Goal: Task Accomplishment & Management: Complete application form

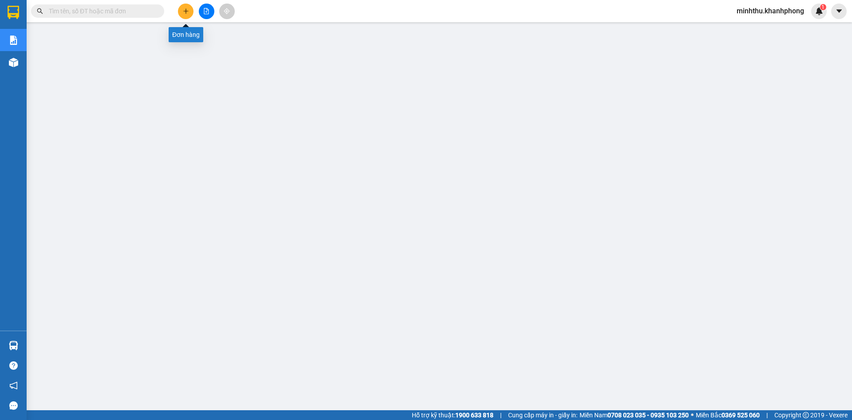
click at [189, 14] on icon "plus" at bounding box center [186, 11] width 6 height 6
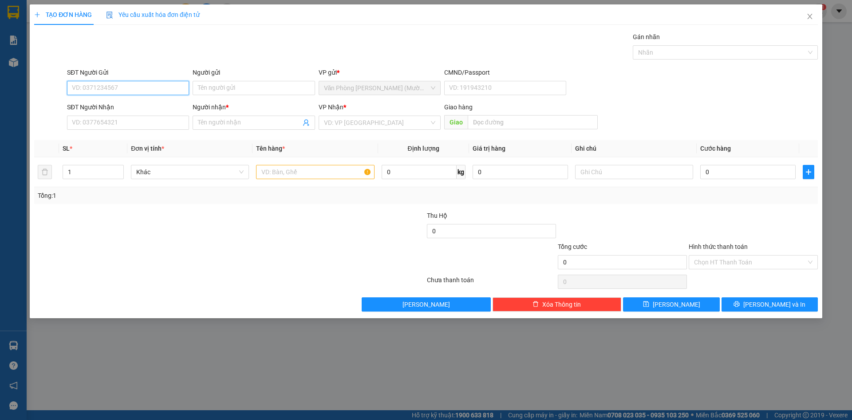
click at [136, 92] on input "SĐT Người Gửi" at bounding box center [128, 88] width 122 height 14
click at [137, 91] on input "SĐT Người Gửi" at bounding box center [128, 88] width 122 height 14
type input "0905616457"
click at [118, 108] on div "0905616457 - VY" at bounding box center [127, 106] width 111 height 10
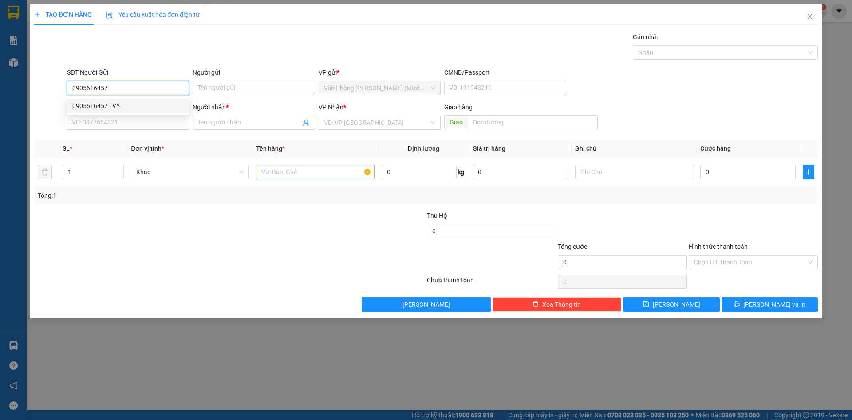
type input "VY"
type input "0905616457"
click at [119, 121] on input "SĐT Người Nhận" at bounding box center [128, 122] width 122 height 14
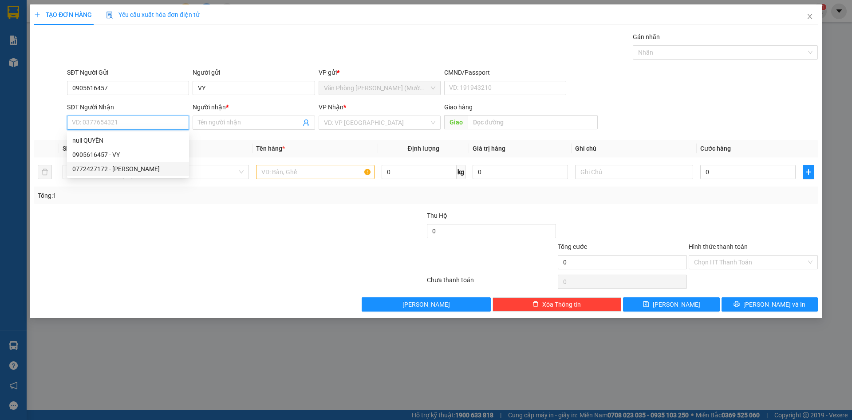
click at [128, 173] on div "0772427172 - [PERSON_NAME]" at bounding box center [127, 169] width 111 height 10
type input "0772427172"
type input "MỸ QUYÊN"
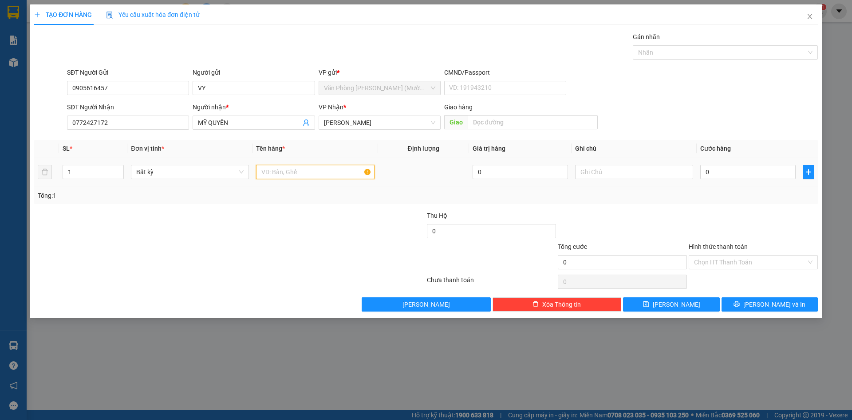
click at [289, 177] on input "text" at bounding box center [315, 172] width 118 height 14
click at [378, 118] on span "[PERSON_NAME]" at bounding box center [379, 122] width 111 height 13
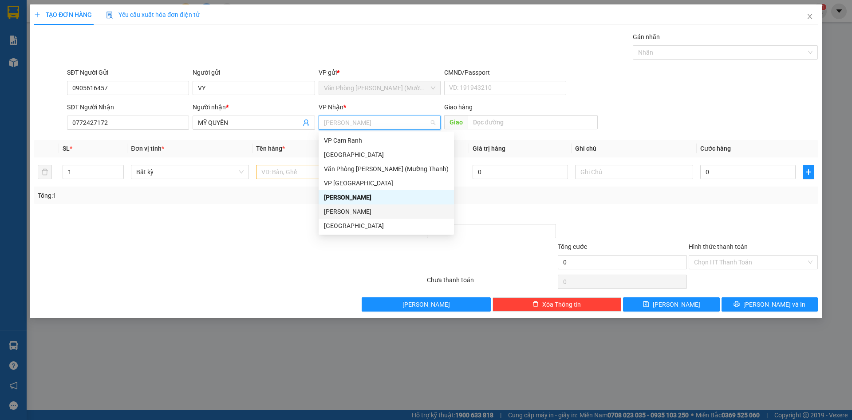
click at [350, 213] on div "[PERSON_NAME]" at bounding box center [386, 211] width 125 height 10
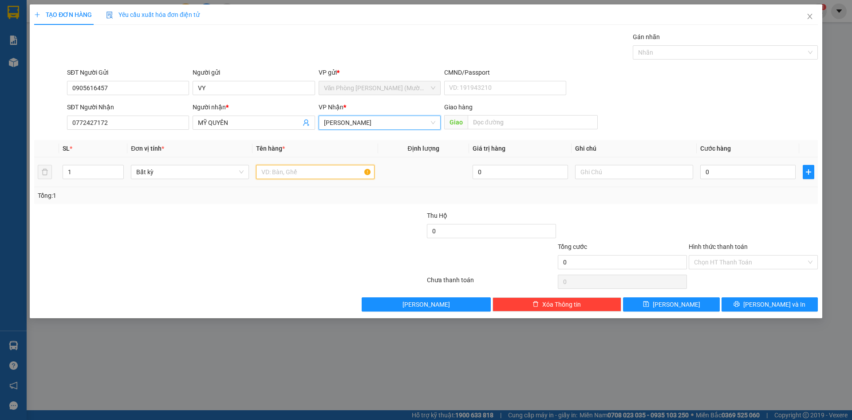
click at [312, 176] on input "text" at bounding box center [315, 172] width 118 height 14
type input "1 KIỆN ĐEN"
click at [735, 173] on input "0" at bounding box center [748, 172] width 95 height 14
type input "4"
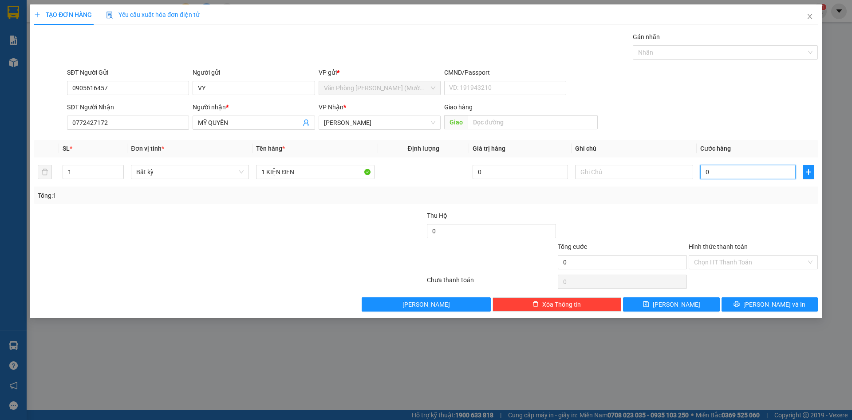
type input "4"
type input "40"
type input "40.000"
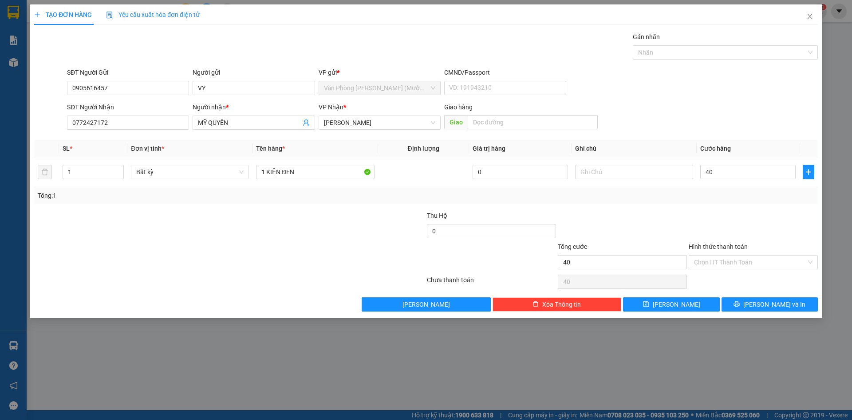
type input "40.000"
click at [646, 202] on div "Tổng: 1" at bounding box center [426, 195] width 784 height 17
click at [751, 265] on input "Hình thức thanh toán" at bounding box center [750, 261] width 112 height 13
click at [783, 310] on button "[PERSON_NAME] và In" at bounding box center [770, 304] width 96 height 14
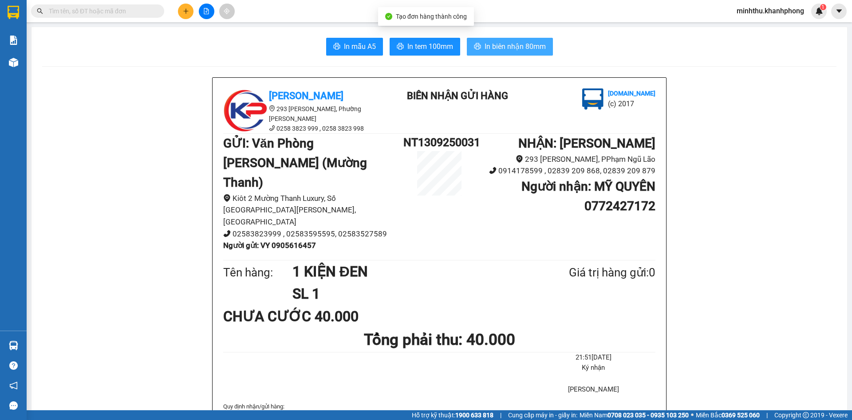
click at [507, 51] on span "In biên nhận 80mm" at bounding box center [515, 46] width 61 height 11
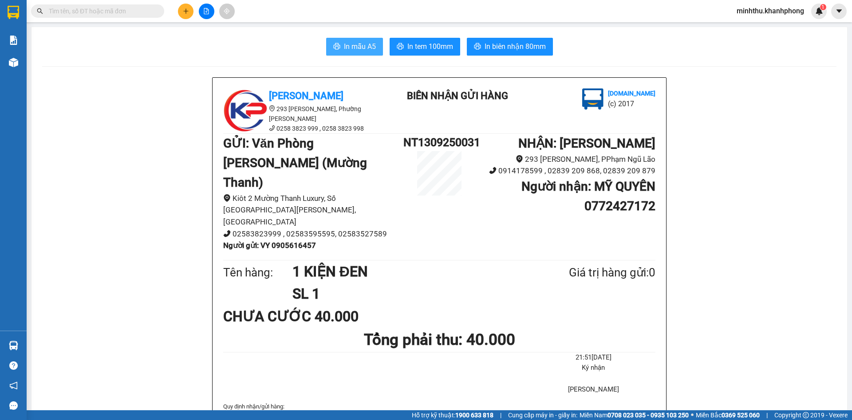
click at [354, 43] on span "In mẫu A5" at bounding box center [360, 46] width 32 height 11
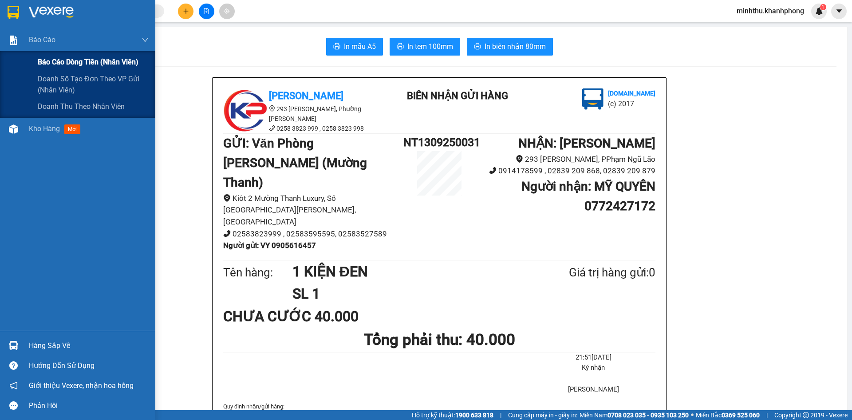
click at [45, 66] on span "Báo cáo dòng tiền (nhân viên)" at bounding box center [88, 61] width 101 height 11
